Goal: Leave review/rating: Leave review/rating

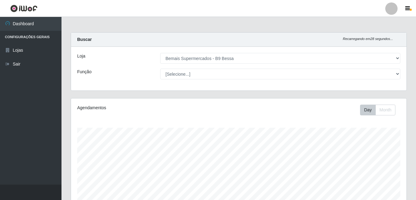
select select "410"
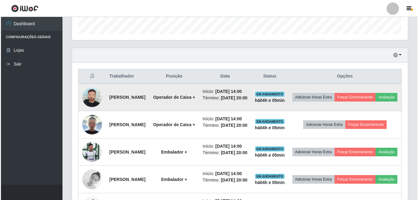
scroll to position [168, 0]
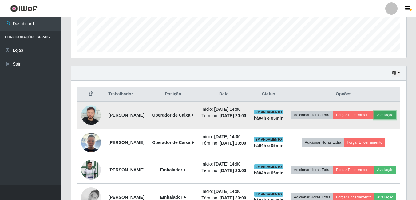
click at [374, 119] on button "Avaliação" at bounding box center [385, 115] width 22 height 9
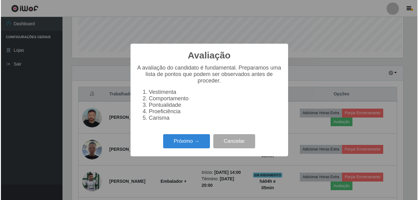
scroll to position [128, 333]
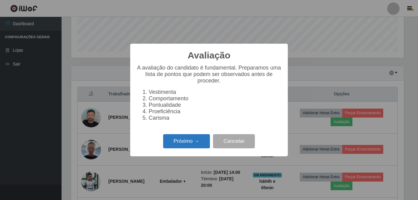
click at [185, 144] on button "Próximo →" at bounding box center [186, 141] width 47 height 14
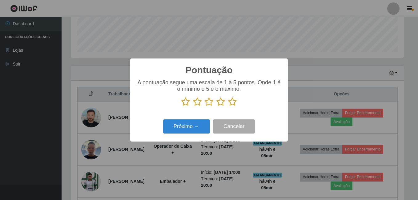
click at [231, 102] on icon at bounding box center [232, 101] width 9 height 9
click at [228, 106] on input "radio" at bounding box center [228, 106] width 0 height 0
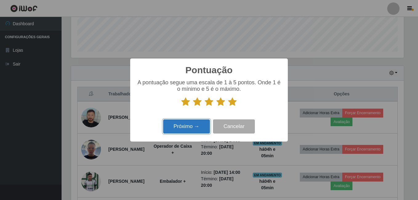
click at [199, 125] on button "Próximo →" at bounding box center [186, 126] width 47 height 14
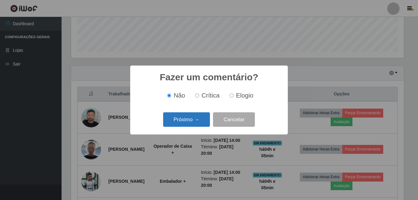
click at [200, 119] on button "Próximo →" at bounding box center [186, 119] width 47 height 14
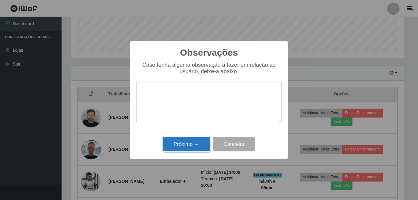
click at [192, 142] on button "Próximo →" at bounding box center [186, 144] width 47 height 14
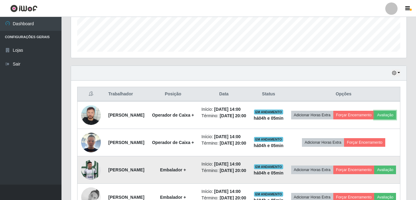
scroll to position [261, 0]
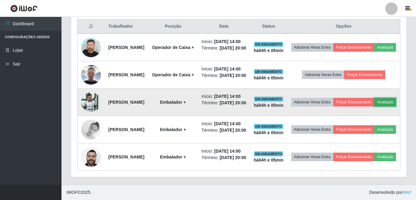
click at [374, 106] on button "Avaliação" at bounding box center [385, 102] width 22 height 9
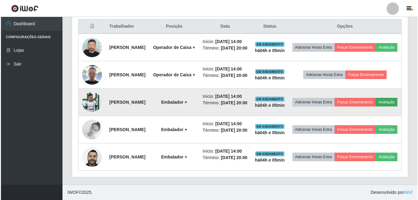
scroll to position [128, 333]
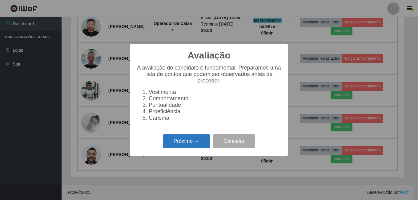
click at [197, 142] on button "Próximo →" at bounding box center [186, 141] width 47 height 14
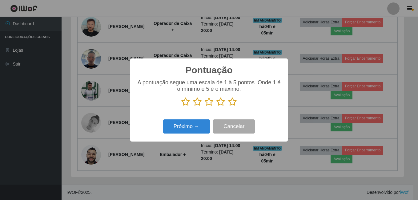
click at [232, 103] on icon at bounding box center [232, 101] width 9 height 9
click at [228, 106] on input "radio" at bounding box center [228, 106] width 0 height 0
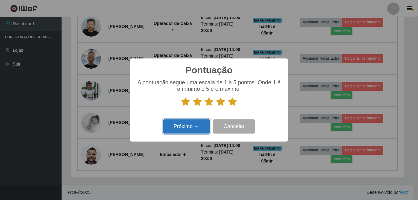
click at [194, 131] on button "Próximo →" at bounding box center [186, 126] width 47 height 14
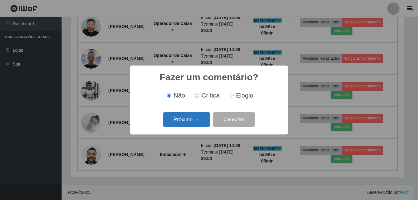
click at [198, 122] on button "Próximo →" at bounding box center [186, 119] width 47 height 14
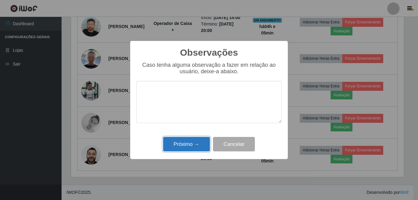
click at [190, 142] on button "Próximo →" at bounding box center [186, 144] width 47 height 14
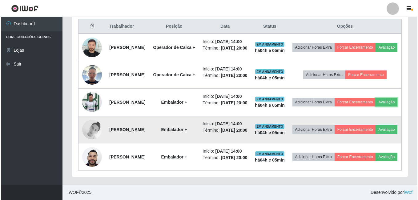
scroll to position [128, 336]
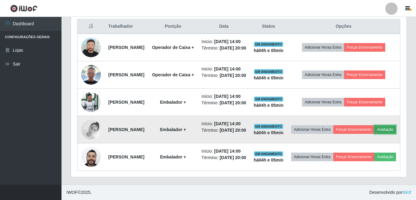
click at [374, 134] on button "Avaliação" at bounding box center [385, 129] width 22 height 9
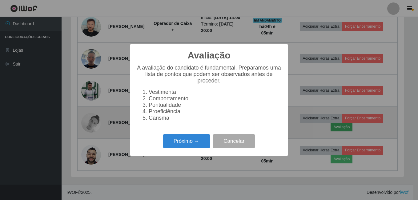
scroll to position [128, 333]
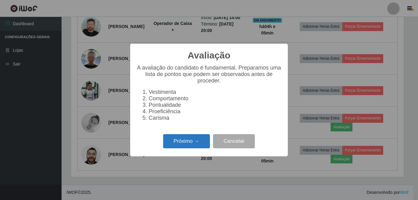
click at [197, 141] on button "Próximo →" at bounding box center [186, 141] width 47 height 14
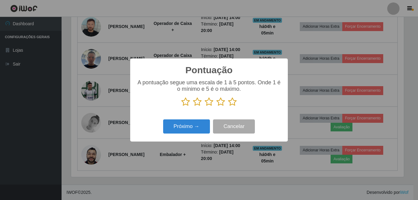
scroll to position [307495, 307290]
click at [232, 105] on icon at bounding box center [232, 101] width 9 height 9
click at [228, 106] on input "radio" at bounding box center [228, 106] width 0 height 0
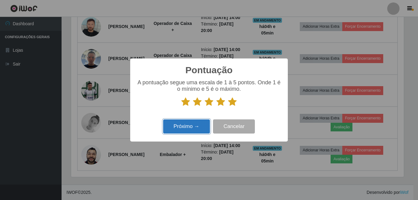
click at [194, 123] on button "Próximo →" at bounding box center [186, 126] width 47 height 14
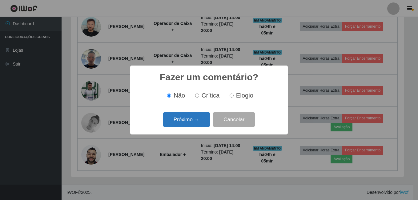
click at [196, 122] on button "Próximo →" at bounding box center [186, 119] width 47 height 14
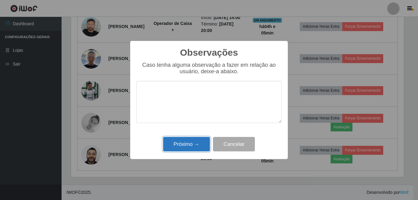
click at [192, 142] on button "Próximo →" at bounding box center [186, 144] width 47 height 14
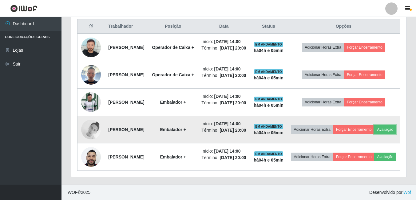
scroll to position [291, 0]
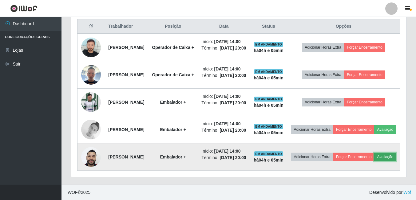
click at [374, 154] on button "Avaliação" at bounding box center [385, 157] width 22 height 9
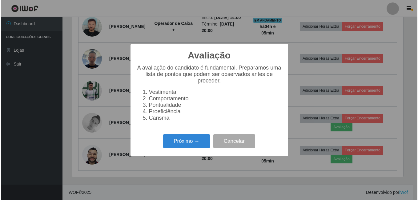
scroll to position [128, 333]
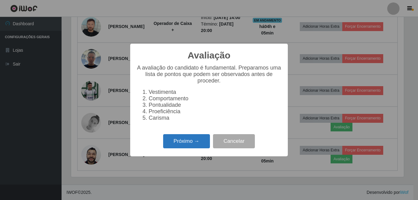
click at [195, 146] on button "Próximo →" at bounding box center [186, 141] width 47 height 14
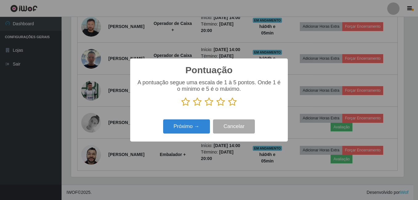
click at [219, 104] on icon at bounding box center [220, 101] width 9 height 9
click at [216, 106] on input "radio" at bounding box center [216, 106] width 0 height 0
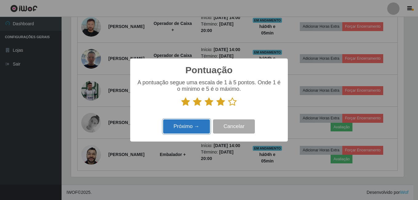
click at [204, 127] on button "Próximo →" at bounding box center [186, 126] width 47 height 14
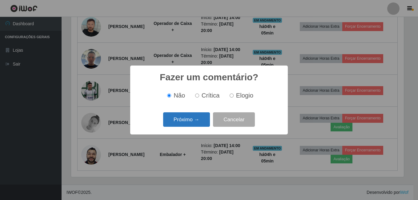
click at [197, 118] on button "Próximo →" at bounding box center [186, 119] width 47 height 14
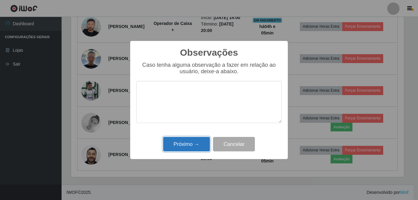
click at [190, 144] on button "Próximo →" at bounding box center [186, 144] width 47 height 14
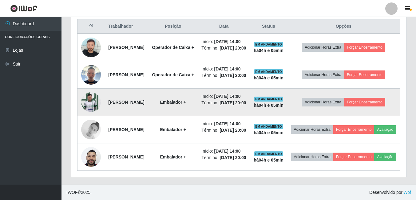
scroll to position [0, 0]
